Goal: Navigation & Orientation: Find specific page/section

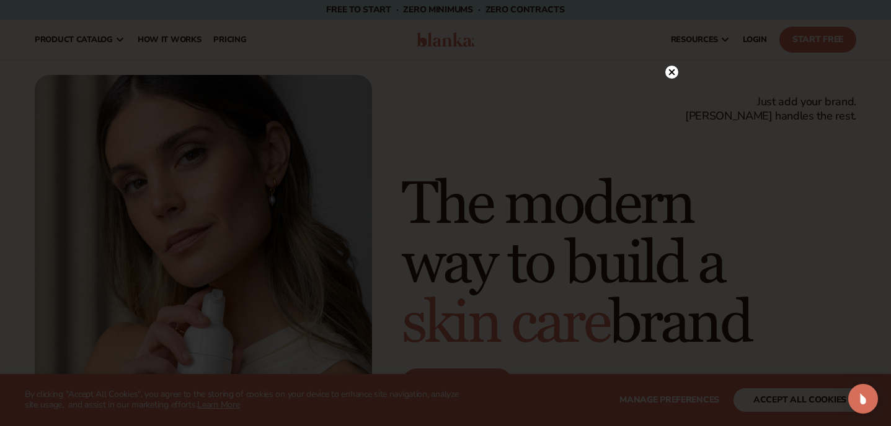
click at [669, 75] on circle at bounding box center [671, 72] width 13 height 13
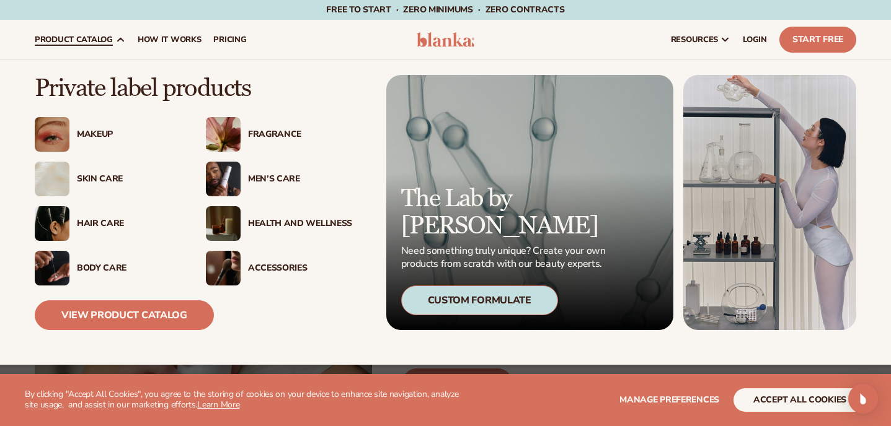
click at [106, 134] on div "Makeup" at bounding box center [129, 135] width 104 height 11
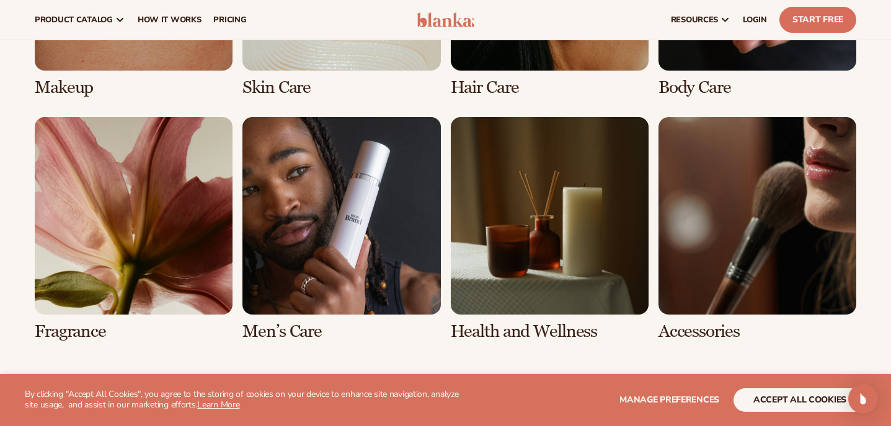
scroll to position [1050, 0]
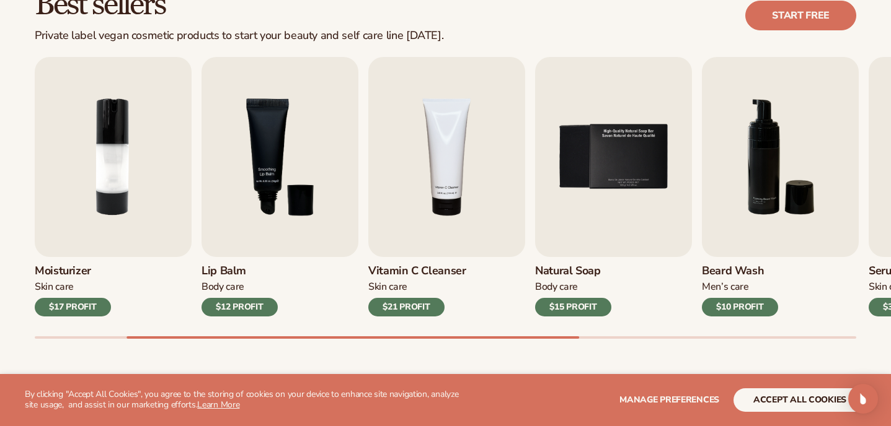
scroll to position [397, 0]
